Goal: Task Accomplishment & Management: Manage account settings

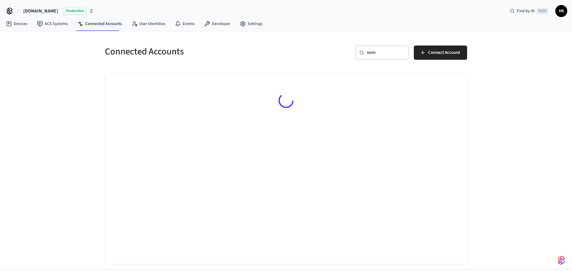
click at [559, 14] on span "HS" at bounding box center [561, 11] width 11 height 11
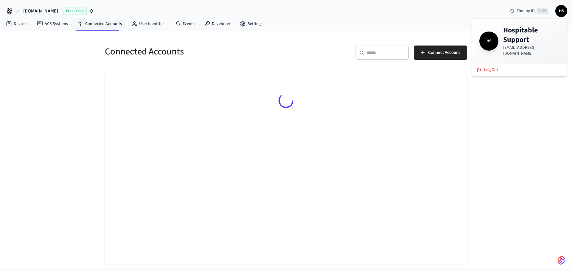
click at [321, 27] on div "Devices ACS Systems Connected Accounts User Identities Events Developer Settings" at bounding box center [286, 24] width 572 height 14
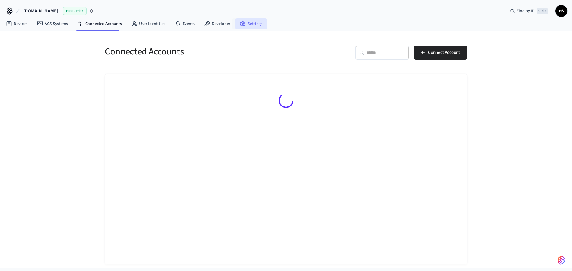
click at [246, 25] on link "Settings" at bounding box center [251, 23] width 32 height 11
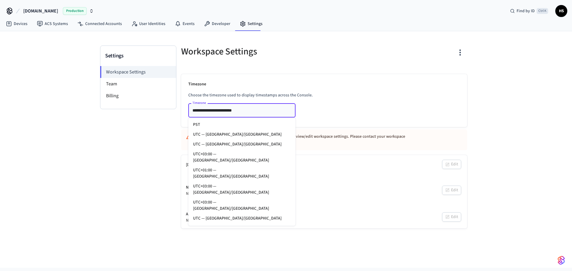
click at [212, 111] on input "**********" at bounding box center [233, 110] width 86 height 7
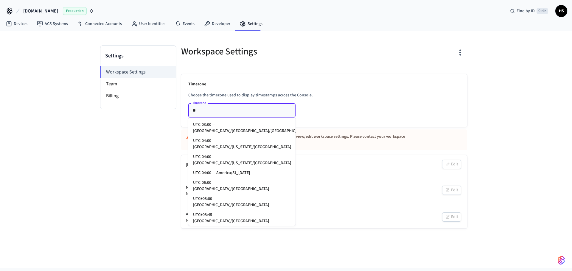
click at [228, 268] on li "UTC — UCT" at bounding box center [241, 273] width 107 height 10
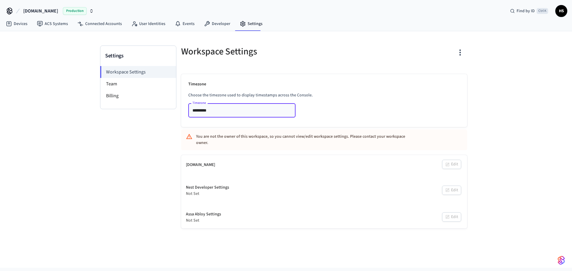
click at [338, 103] on div "Timezone Choose the timezone used to display timestamps across the Console. Tim…" at bounding box center [324, 100] width 286 height 53
click at [275, 139] on div "You are not the owner of this workspace, so you cannot view/edit workspace sett…" at bounding box center [306, 139] width 221 height 17
click at [244, 113] on input "*********" at bounding box center [233, 110] width 86 height 7
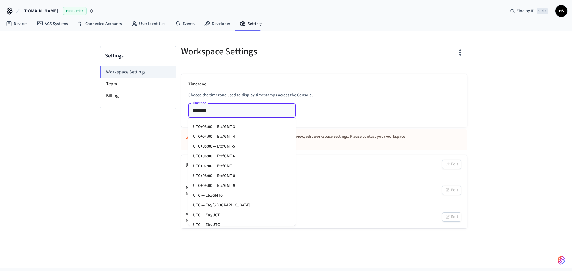
scroll to position [5653, 0]
click at [352, 128] on div "Workspace Settings Timezone Choose the timezone used to display timestamps acro…" at bounding box center [323, 137] width 295 height 183
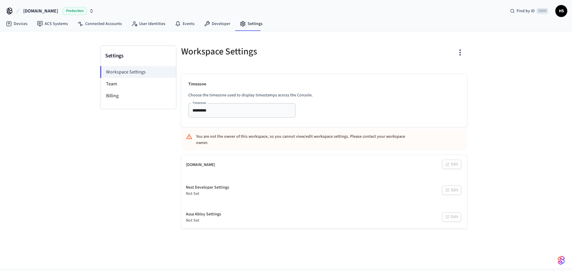
click at [246, 168] on div "[DOMAIN_NAME] Edit" at bounding box center [324, 165] width 286 height 20
click at [228, 164] on div "[DOMAIN_NAME] Edit" at bounding box center [324, 165] width 286 height 20
click at [211, 138] on div "You are not the owner of this workspace, so you cannot view/edit workspace sett…" at bounding box center [306, 139] width 221 height 17
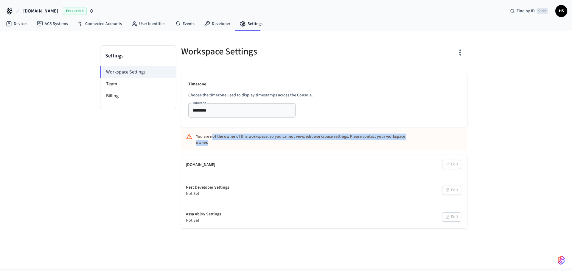
drag, startPoint x: 211, startPoint y: 137, endPoint x: 420, endPoint y: 138, distance: 209.0
click at [420, 138] on div "You are not the owner of this workspace, so you cannot view/edit workspace sett…" at bounding box center [324, 140] width 286 height 21
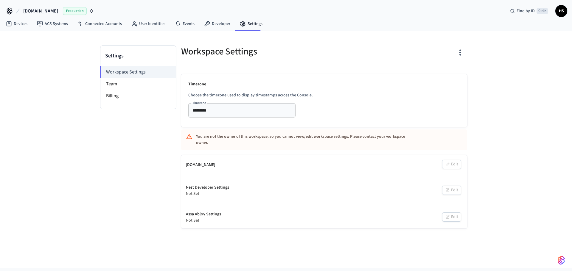
drag, startPoint x: 395, startPoint y: 102, endPoint x: 387, endPoint y: 100, distance: 7.6
click at [387, 100] on div "Timezone Choose the timezone used to display timestamps across the Console. Tim…" at bounding box center [324, 100] width 286 height 53
click at [166, 127] on div "Settings Workspace Settings Team Billing" at bounding box center [138, 137] width 76 height 183
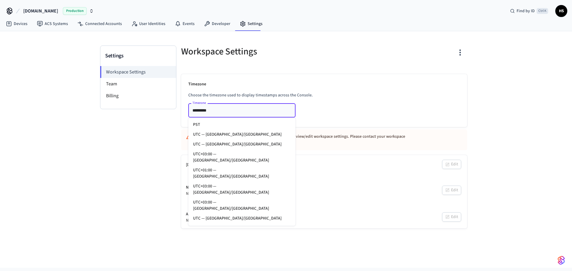
click at [198, 109] on input "*********" at bounding box center [233, 110] width 86 height 7
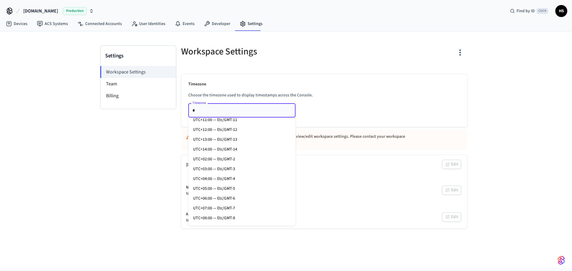
scroll to position [0, 0]
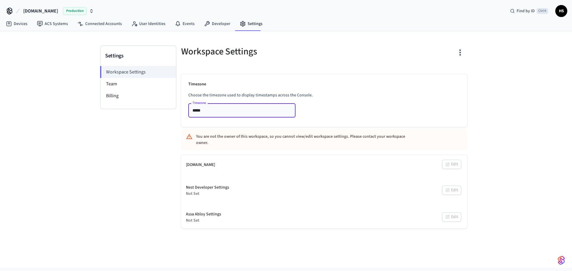
type input "*********"
click at [341, 84] on p "Timezone" at bounding box center [324, 84] width 272 height 6
click at [121, 89] on li "Team" at bounding box center [138, 84] width 76 height 12
click at [131, 89] on li "Team" at bounding box center [138, 84] width 76 height 12
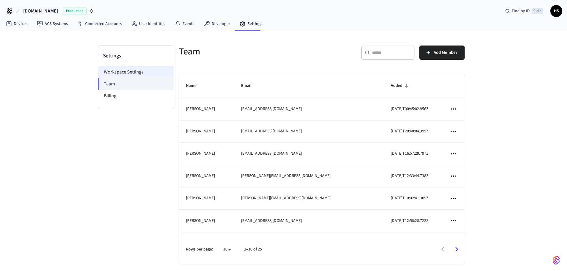
click at [144, 70] on li "Workspace Settings" at bounding box center [136, 72] width 76 height 12
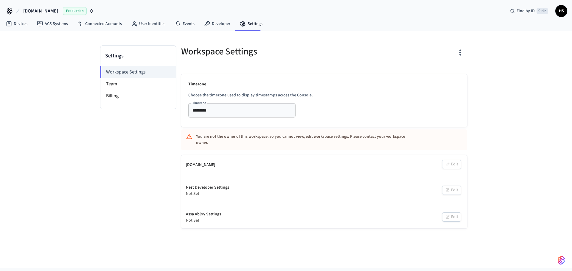
click at [355, 88] on div "Timezone Choose the timezone used to display timestamps across the Console. Tim…" at bounding box center [324, 100] width 286 height 53
click at [541, 99] on div "Settings Workspace Settings Team Billing Workspace Settings Timezone Choose the…" at bounding box center [286, 149] width 572 height 237
click at [542, 157] on div "Settings Workspace Settings Team Billing Workspace Settings Timezone Choose the…" at bounding box center [286, 149] width 572 height 237
